Goal: Information Seeking & Learning: Learn about a topic

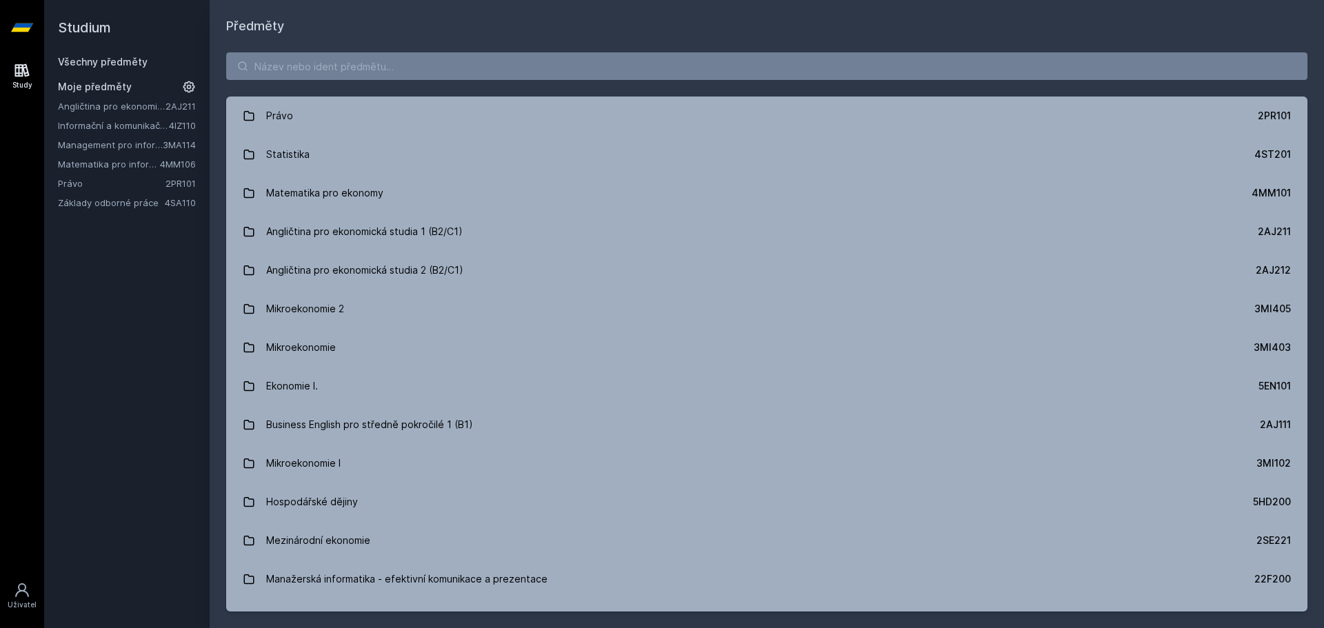
click at [104, 166] on link "Matematika pro informatiky" at bounding box center [109, 164] width 102 height 14
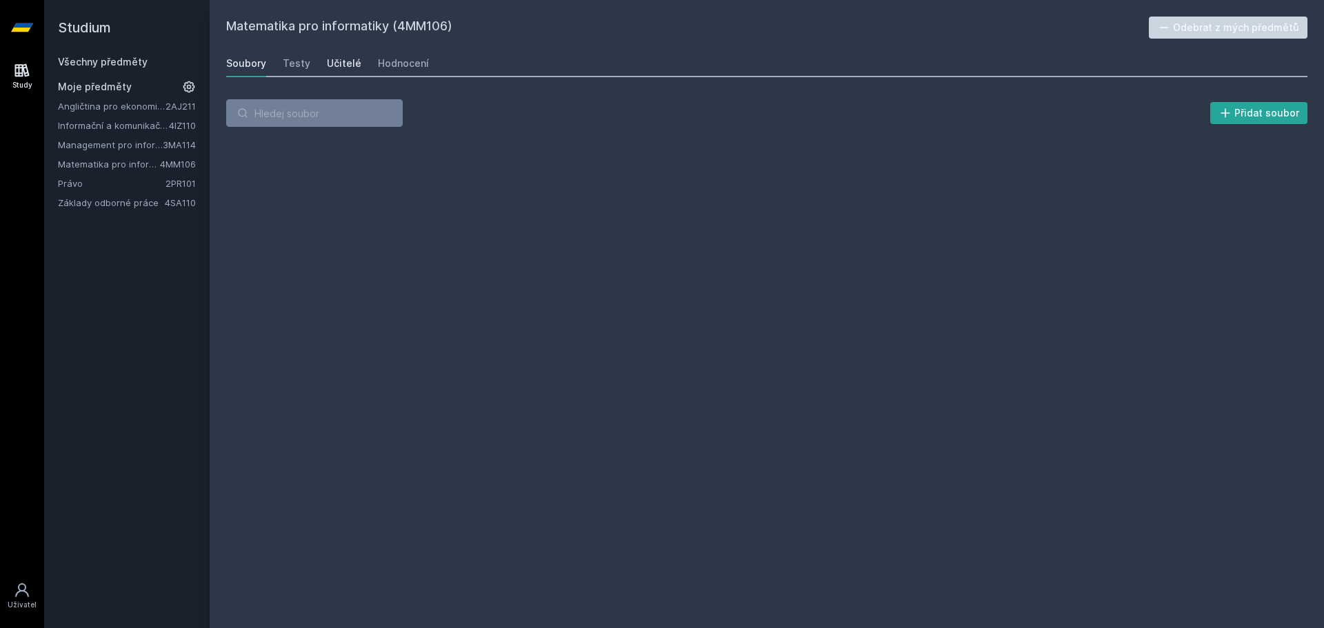
click at [337, 61] on div "Učitelé" at bounding box center [344, 64] width 34 height 14
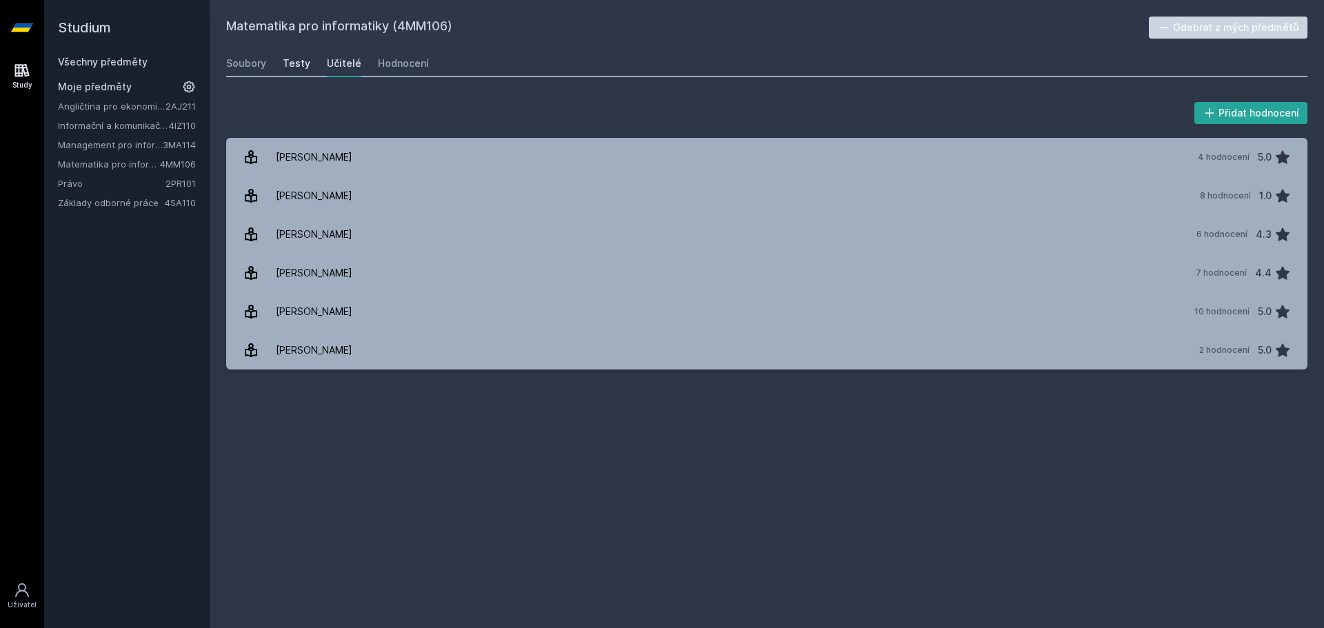
click at [288, 66] on div "Testy" at bounding box center [297, 64] width 28 height 14
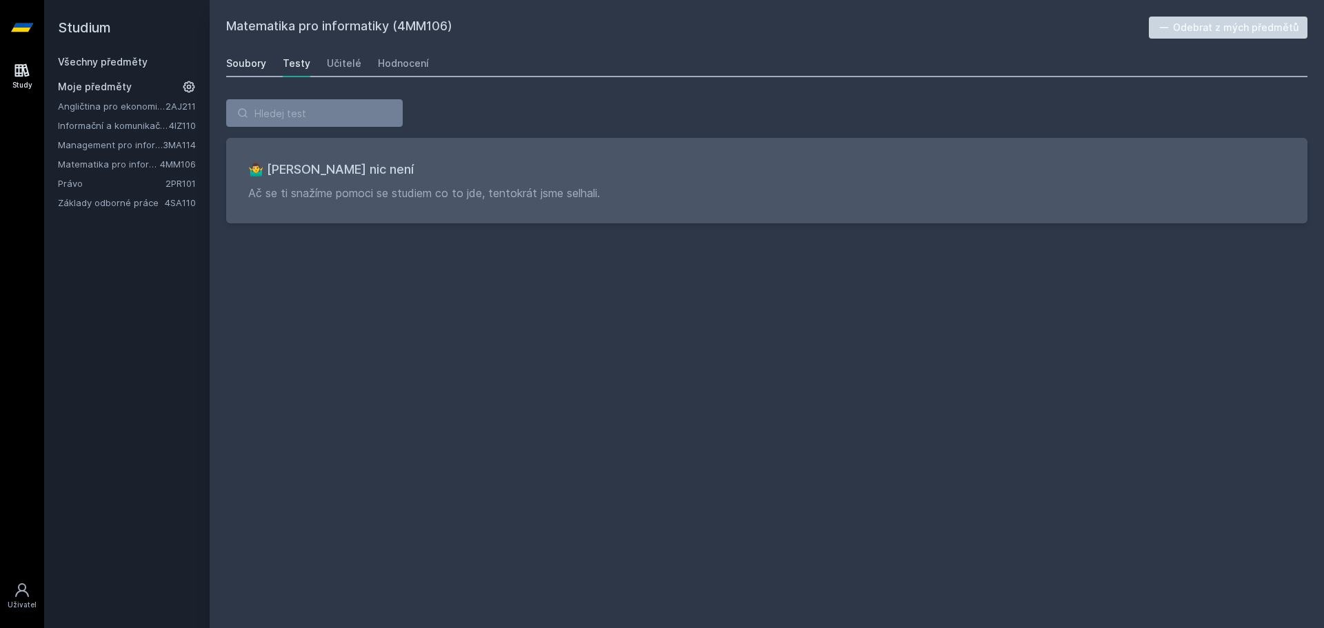
click at [234, 61] on div "Soubory" at bounding box center [246, 64] width 40 height 14
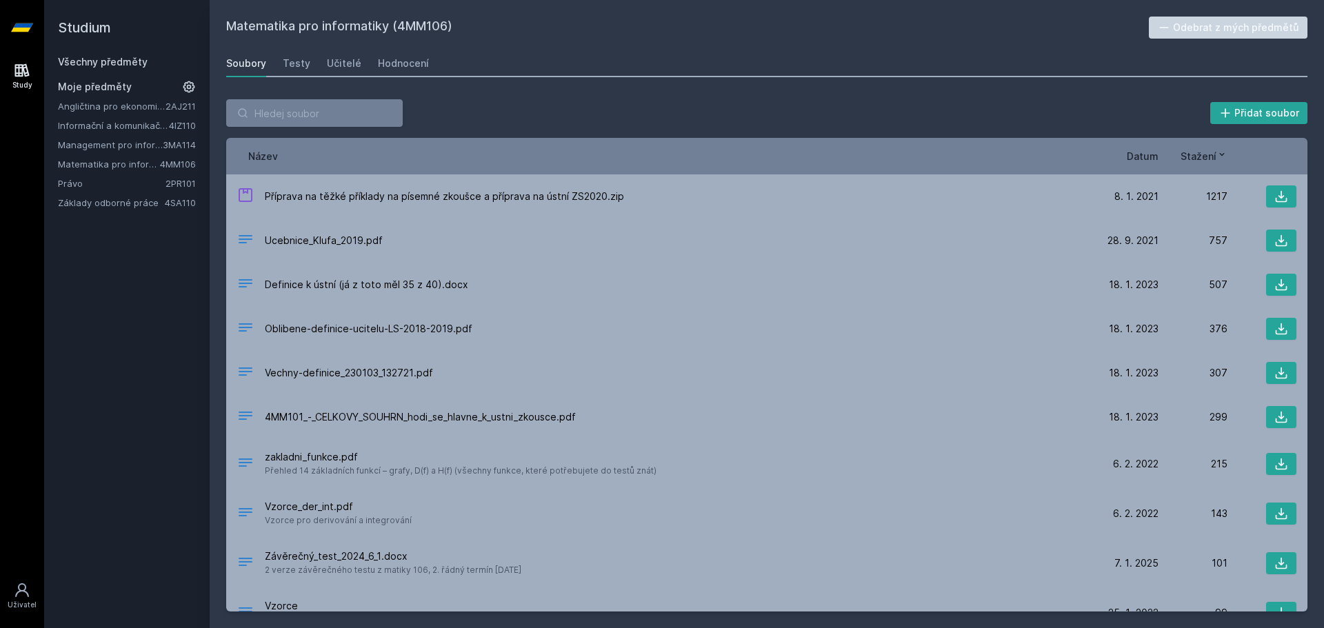
click at [1198, 154] on span "Stažení" at bounding box center [1199, 156] width 36 height 14
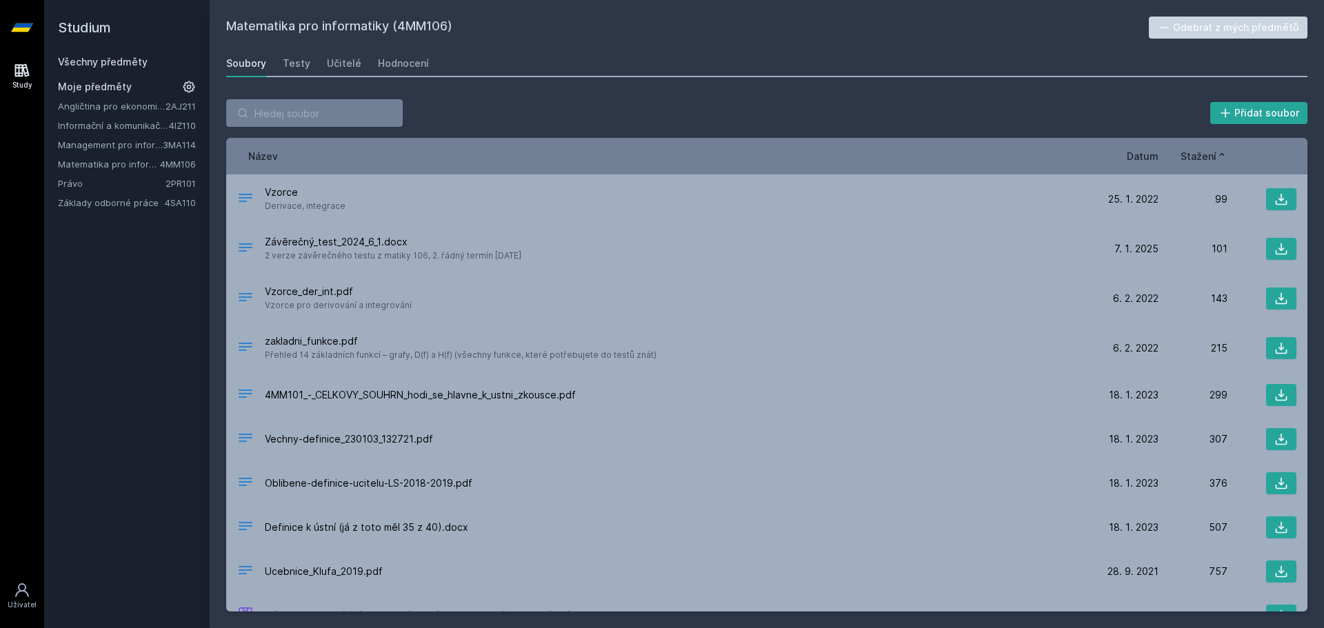
click at [1159, 154] on div "Stažení" at bounding box center [1193, 156] width 69 height 14
click at [1152, 154] on span "Datum" at bounding box center [1143, 156] width 32 height 14
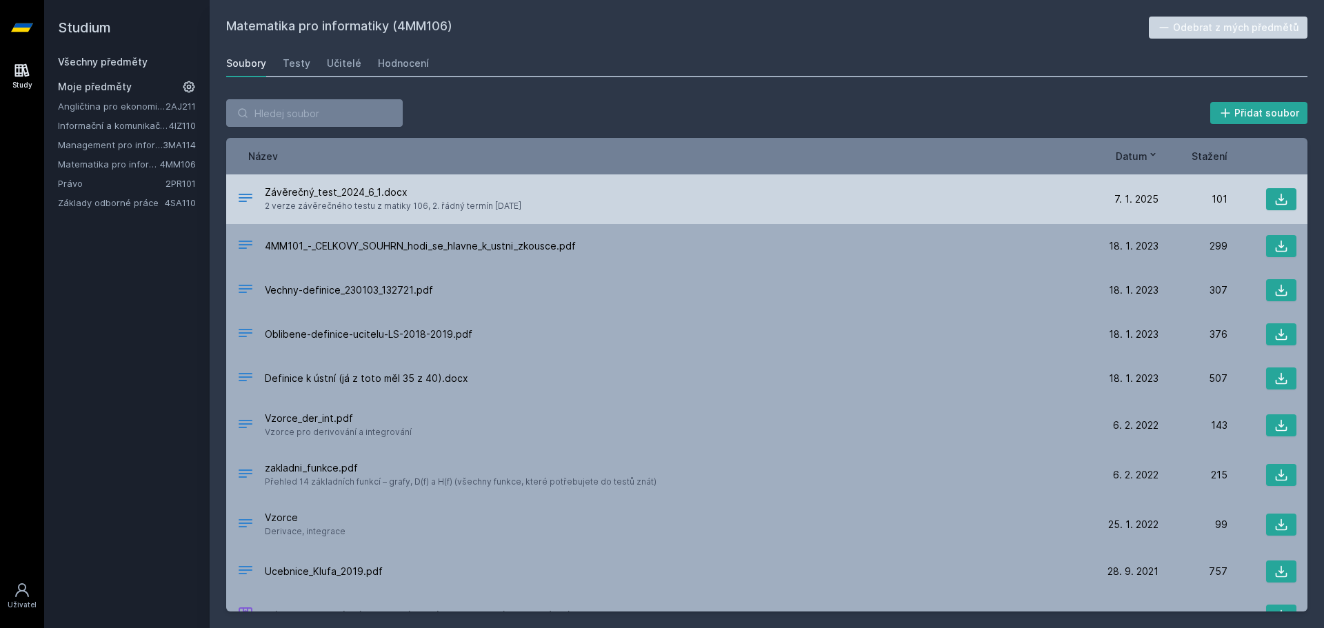
click at [988, 198] on div "Závěrečný_test_2024_6_1.docx 2 verze závěrečného testu z matiky 106, 2. řádný t…" at bounding box center [663, 200] width 852 height 28
click at [1279, 197] on icon at bounding box center [1281, 199] width 14 height 14
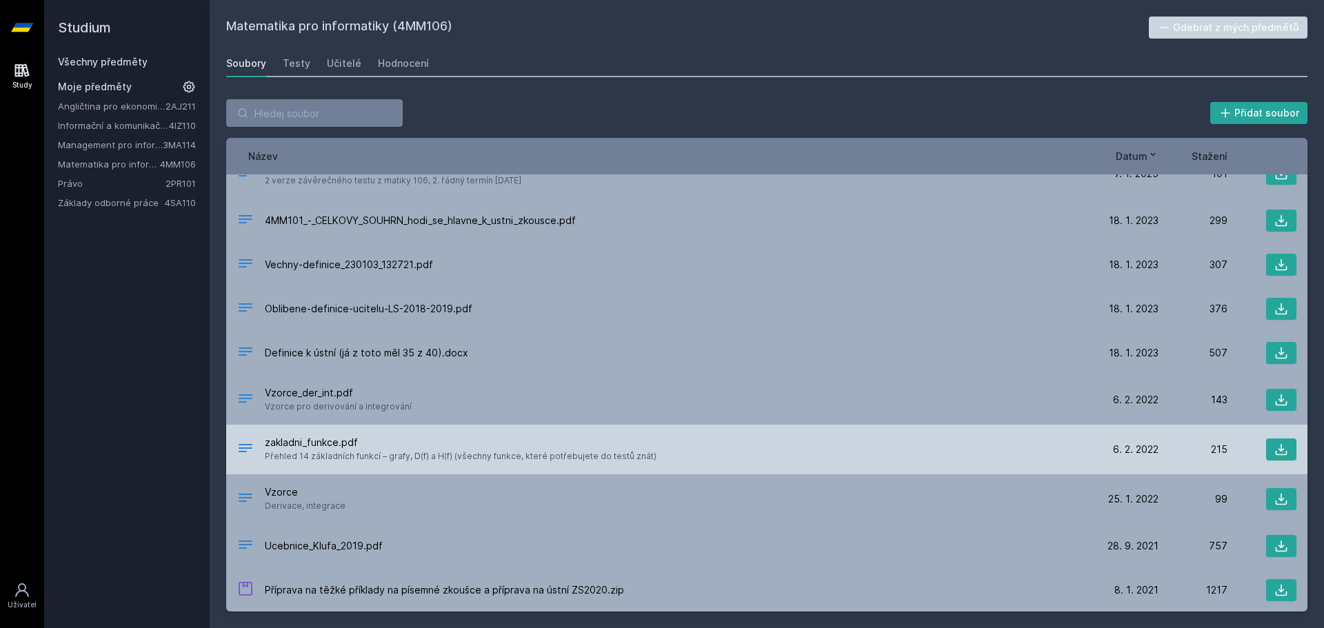
scroll to position [26, 0]
